Goal: Navigation & Orientation: Find specific page/section

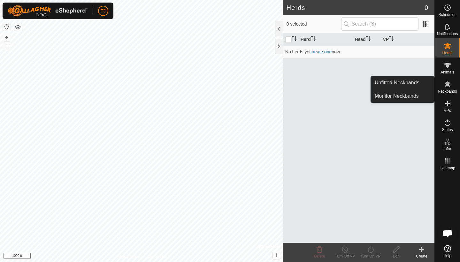
click at [316, 110] on div "Herd Head VP No herds yet create one now." at bounding box center [358, 137] width 152 height 209
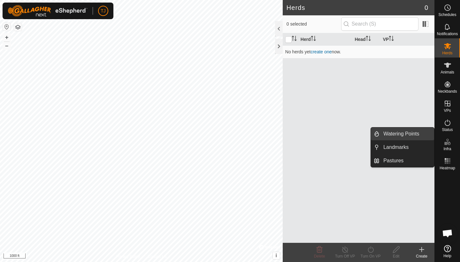
click at [358, 133] on link "Watering Points" at bounding box center [406, 133] width 55 height 13
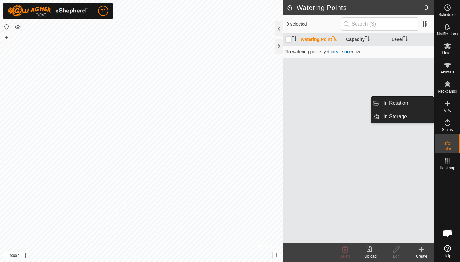
click at [358, 107] on icon at bounding box center [447, 104] width 8 height 8
click at [358, 103] on link "In Rotation" at bounding box center [406, 103] width 55 height 13
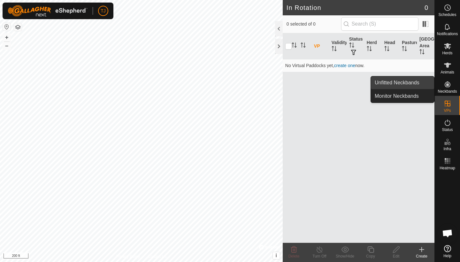
click at [358, 82] on link "Unfitted Neckbands" at bounding box center [402, 82] width 63 height 13
